Goal: Check status: Check status

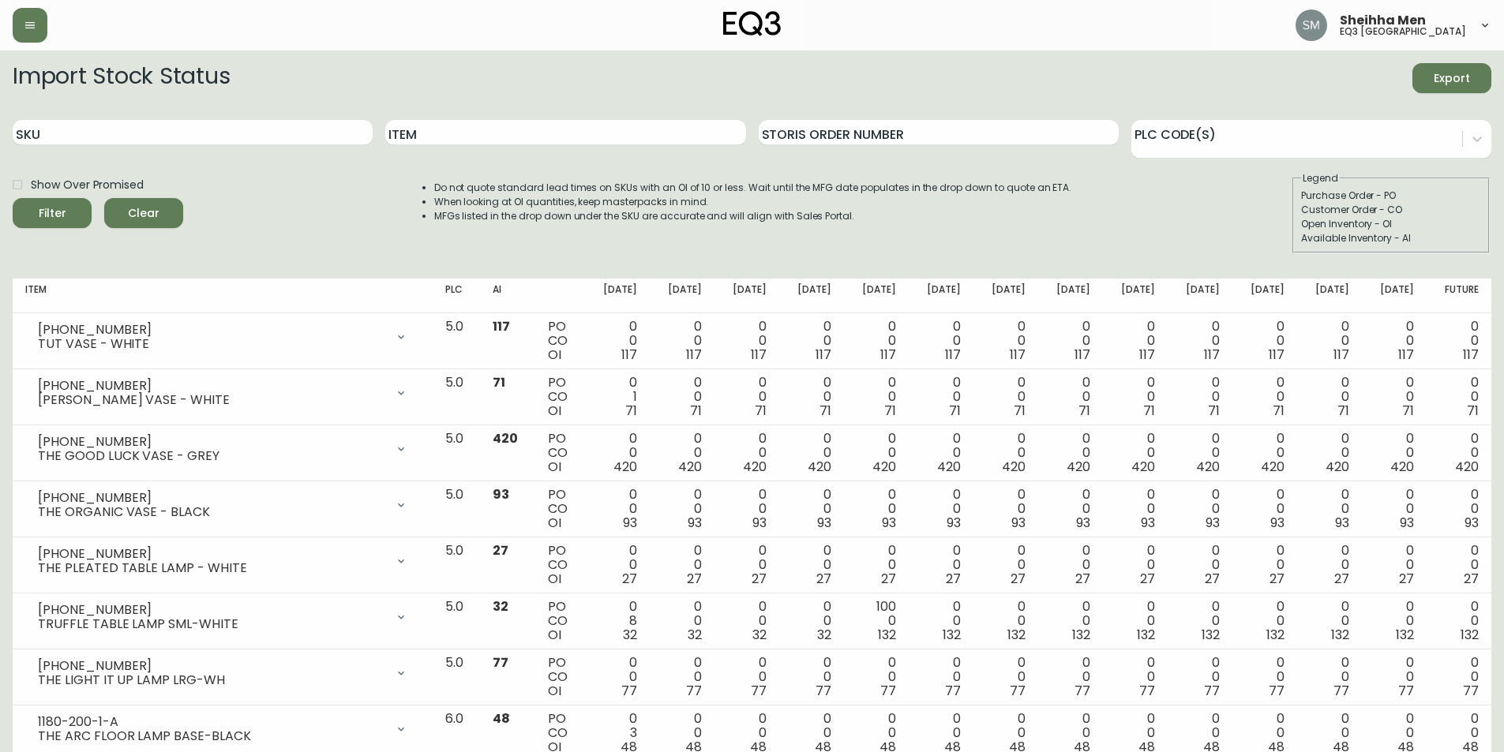
click at [241, 153] on div "SKU" at bounding box center [193, 132] width 360 height 51
drag, startPoint x: 273, startPoint y: 134, endPoint x: 0, endPoint y: 117, distance: 273.8
paste input "[PHONE_NUMBER]"
click at [27, 220] on span "Filter" at bounding box center [52, 214] width 54 height 20
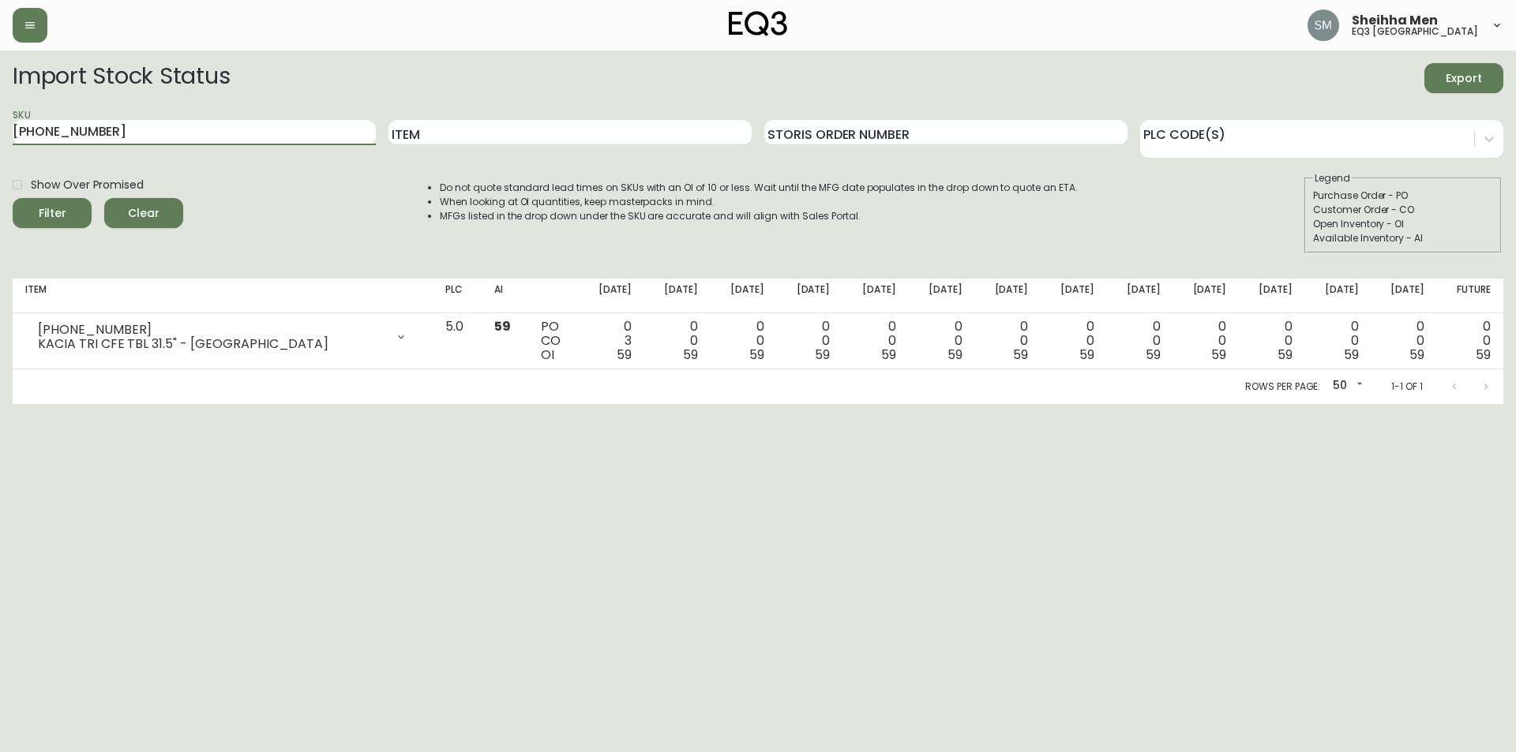
drag, startPoint x: 300, startPoint y: 133, endPoint x: 0, endPoint y: 131, distance: 300.1
click at [0, 131] on main "Import Stock Status Export SKU [PHONE_NUMBER] Item Storis Order Number PLC Code…" at bounding box center [758, 228] width 1516 height 354
paste input "3"
type input "[PHONE_NUMBER]"
click at [63, 220] on div "Filter" at bounding box center [53, 214] width 28 height 20
